Goal: Check status: Check status

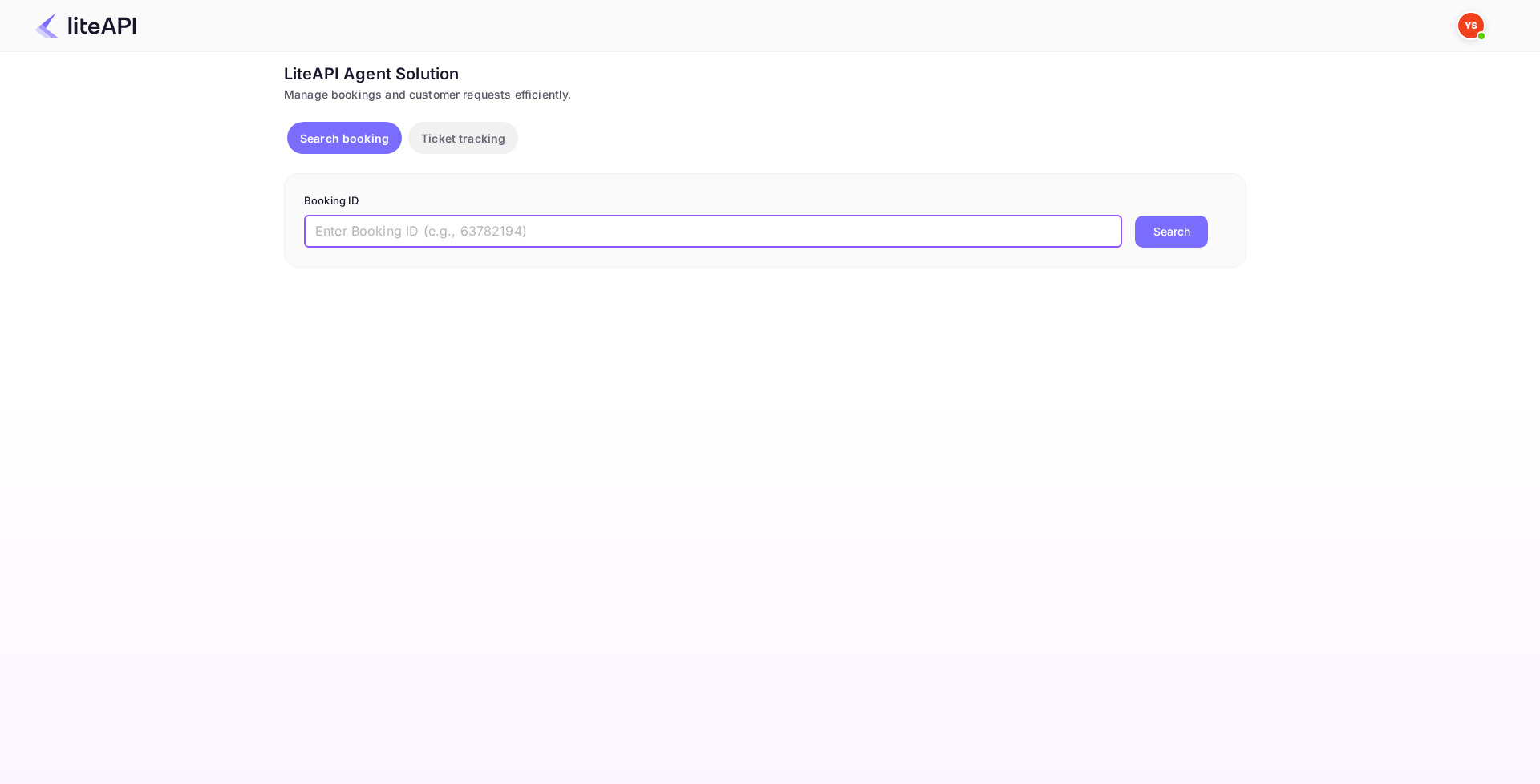
click at [552, 234] on input "text" at bounding box center [713, 231] width 818 height 32
paste input "8731101"
type input "8731101"
click at [1148, 241] on button "Search" at bounding box center [1171, 231] width 73 height 32
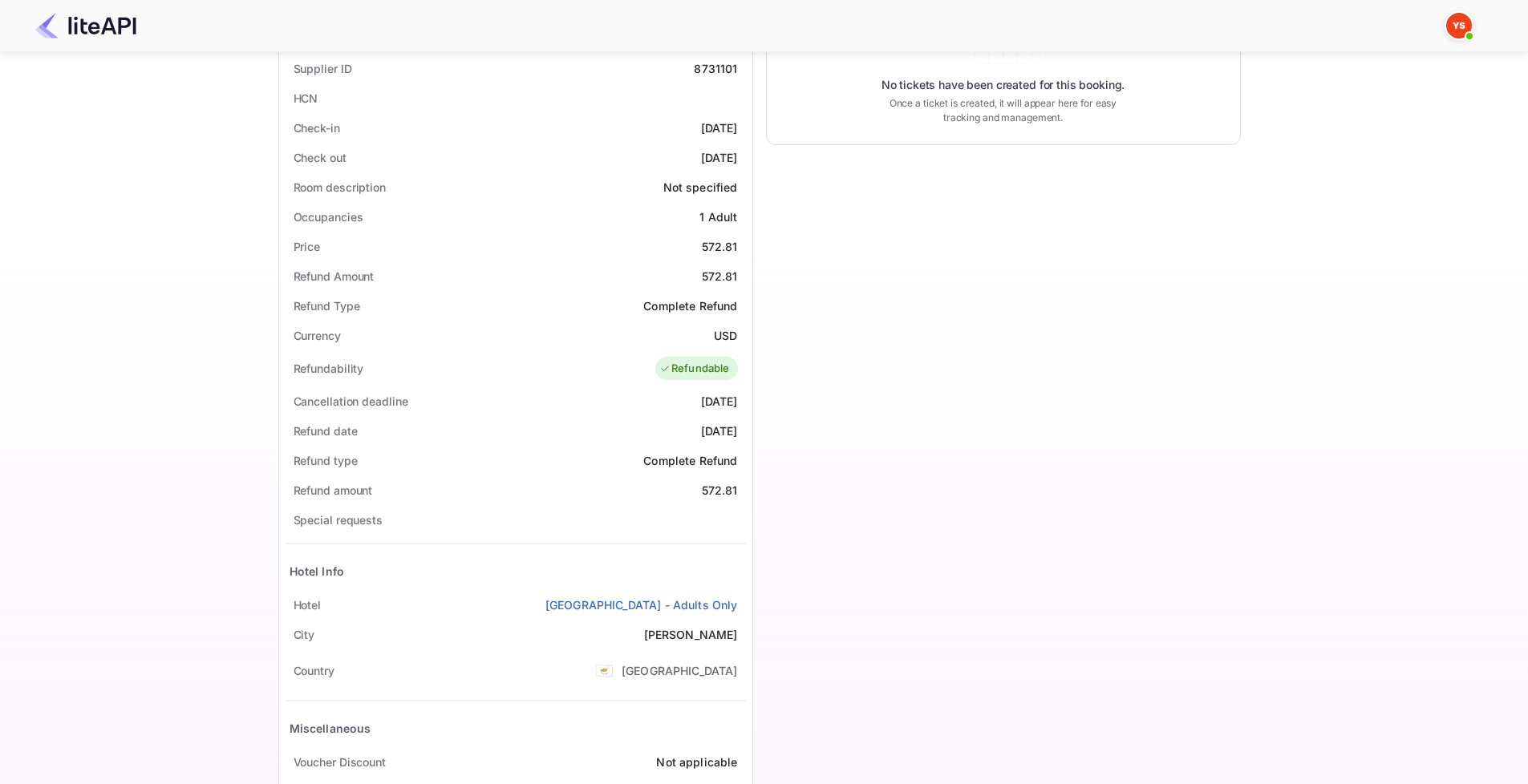
scroll to position [442, 0]
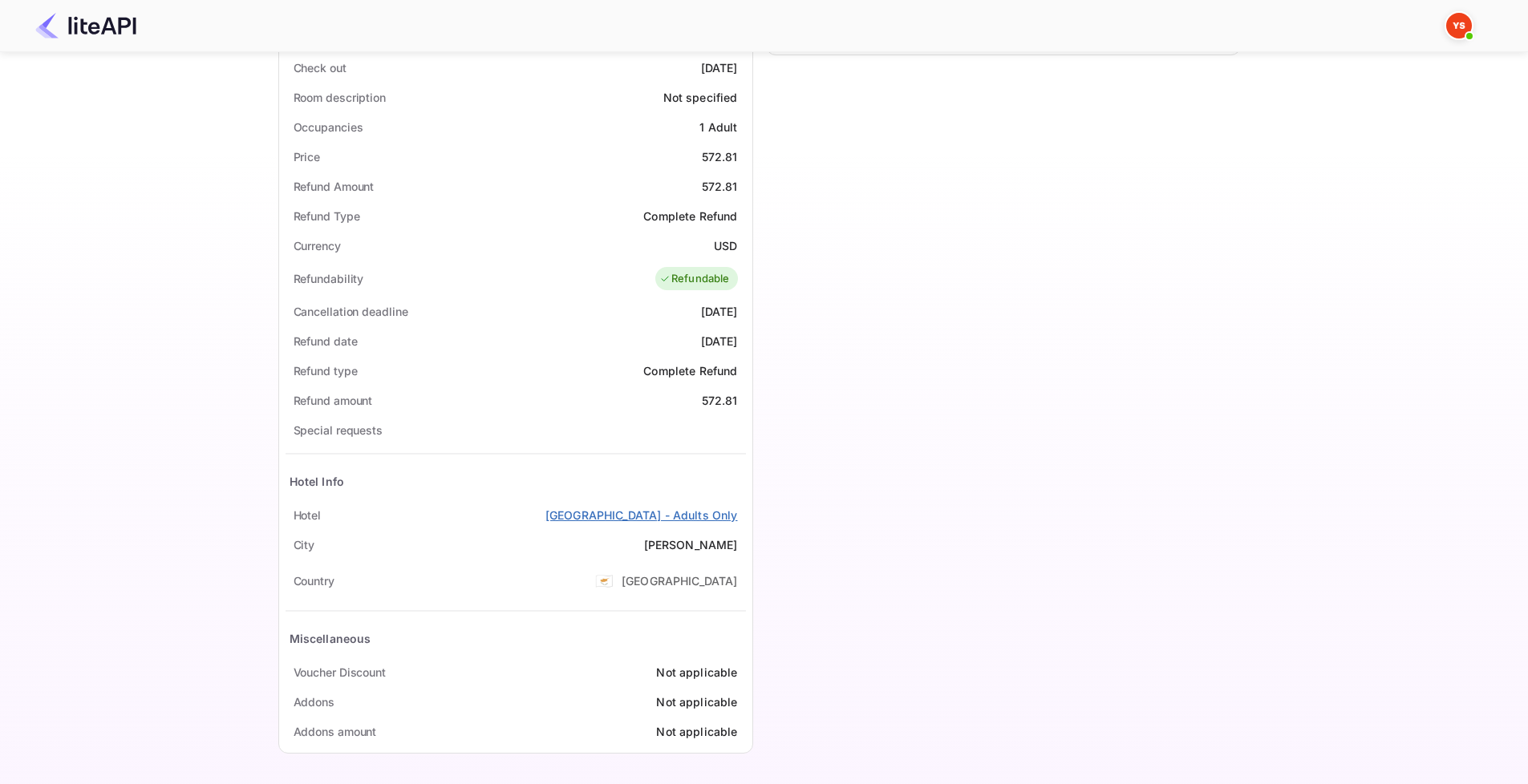
drag, startPoint x: 505, startPoint y: 507, endPoint x: 735, endPoint y: 509, distance: 230.0
click at [735, 509] on div "Hotel [GEOGRAPHIC_DATA] - Adults Only" at bounding box center [515, 515] width 460 height 30
copy link "[GEOGRAPHIC_DATA] - Adults Only"
click at [1026, 465] on div "Timeline Booking cancelled # 3873277 Supplier ID: 8731101 [DATE] 21:32 Message …" at bounding box center [997, 210] width 488 height 1110
click at [609, 514] on link "[GEOGRAPHIC_DATA] - Adults Only" at bounding box center [642, 515] width 192 height 17
